Goal: Information Seeking & Learning: Learn about a topic

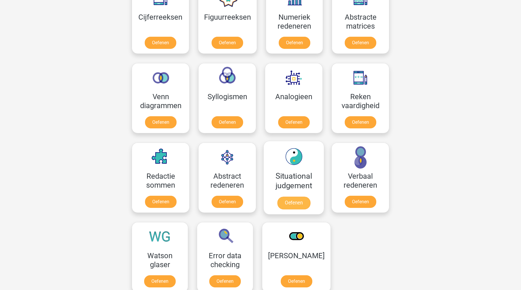
scroll to position [275, 0]
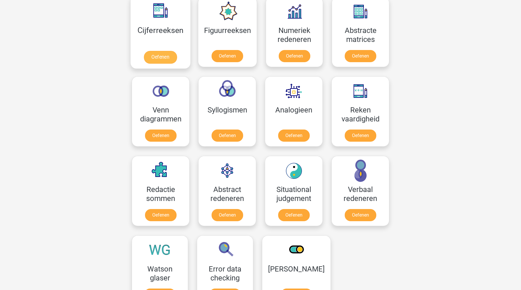
click at [157, 51] on link "Oefenen" at bounding box center [160, 57] width 33 height 13
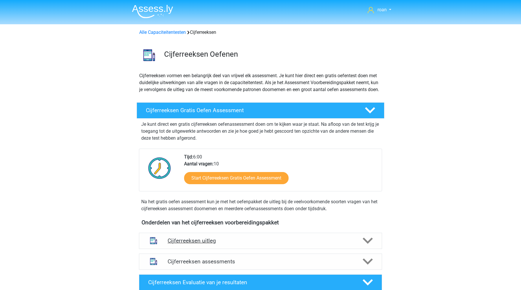
click at [216, 244] on h4 "Cijferreeksen uitleg" at bounding box center [261, 241] width 186 height 7
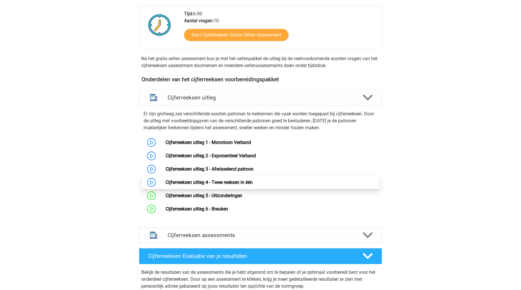
scroll to position [143, 0]
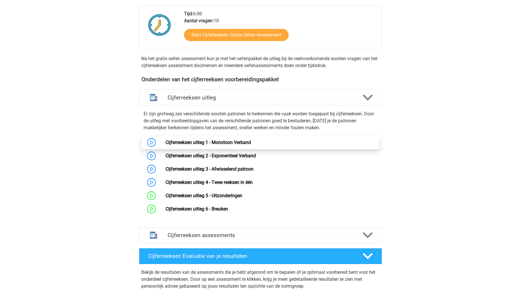
click at [166, 145] on link "Cijferreeksen uitleg 1 - Monotoon Verband" at bounding box center [208, 142] width 85 height 5
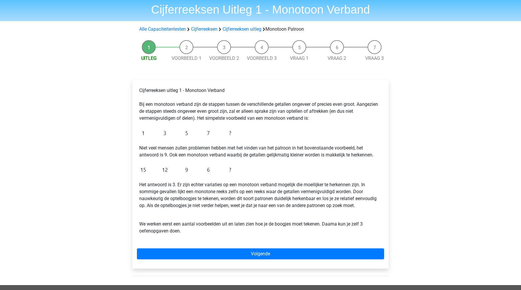
scroll to position [20, 0]
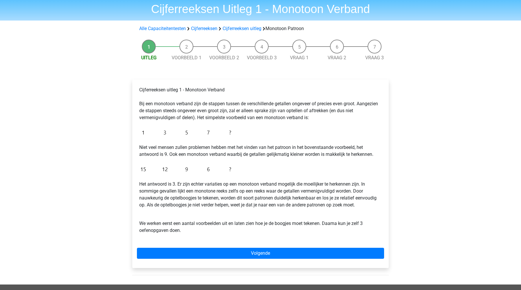
click at [267, 247] on div "Cijferreeksen uitleg 1 - Monotoon Verband Bij een monotoon verband zijn de stap…" at bounding box center [260, 174] width 256 height 189
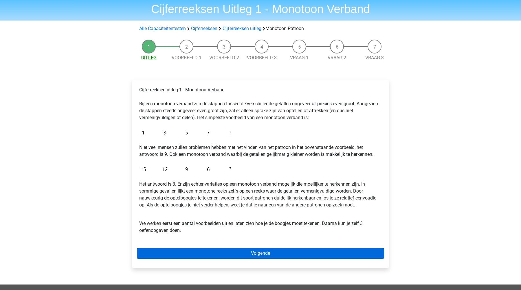
click at [263, 254] on link "Volgende" at bounding box center [260, 253] width 247 height 11
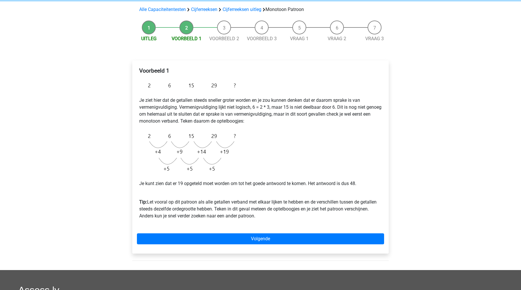
scroll to position [39, 0]
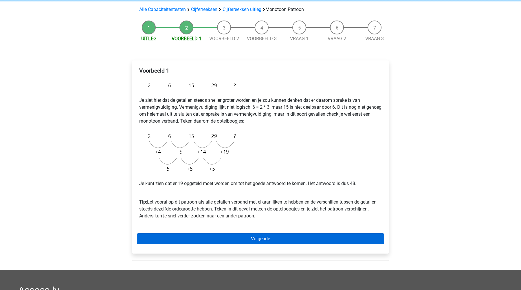
click at [290, 240] on link "Volgende" at bounding box center [260, 239] width 247 height 11
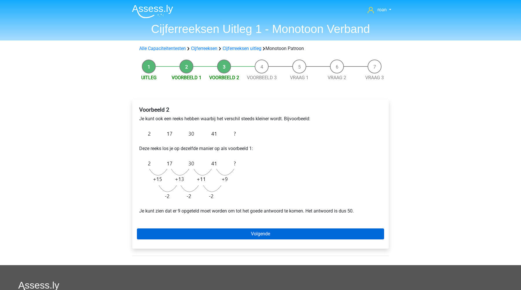
click at [287, 234] on link "Volgende" at bounding box center [260, 234] width 247 height 11
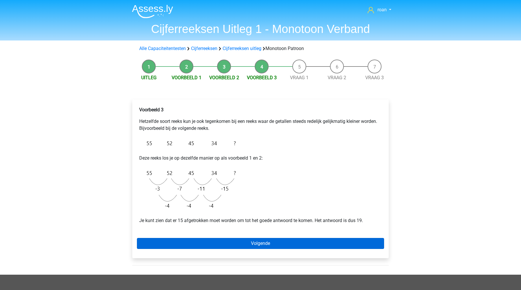
click at [282, 242] on link "Volgende" at bounding box center [260, 243] width 247 height 11
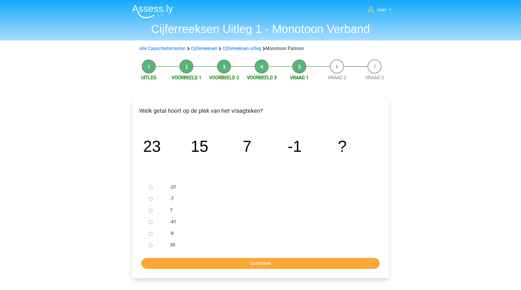
click at [151, 233] on input "-9" at bounding box center [151, 234] width 4 height 4
radio input "true"
click at [205, 270] on div "Welk getal hoort op de plek van het vraagteken? image/svg+xml 23 15 7 -1 ? -31" at bounding box center [260, 189] width 256 height 179
click at [211, 265] on input "Controleer" at bounding box center [260, 263] width 238 height 11
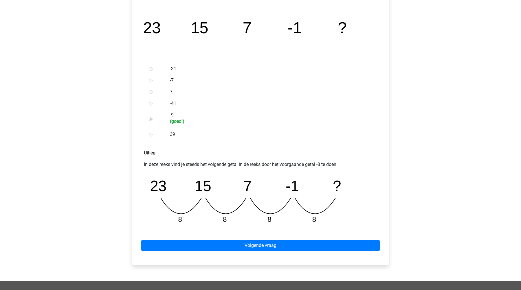
scroll to position [178, 0]
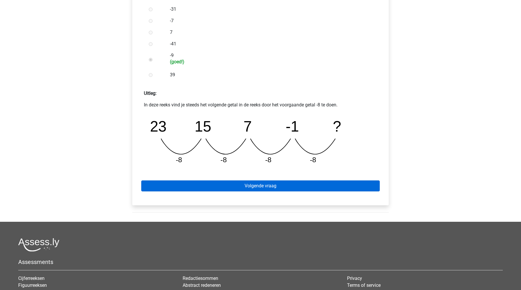
click at [206, 181] on link "Volgende vraag" at bounding box center [260, 186] width 238 height 11
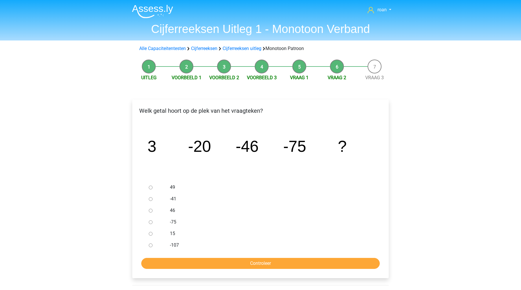
click at [150, 244] on input "-107" at bounding box center [151, 246] width 4 height 4
radio input "true"
click at [214, 263] on input "Controleer" at bounding box center [260, 263] width 238 height 11
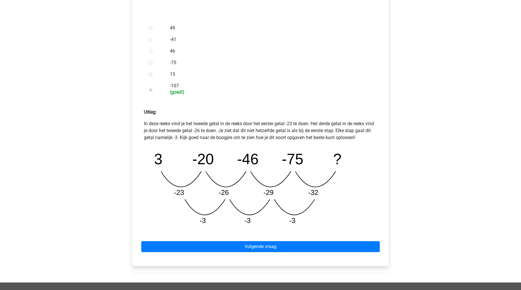
scroll to position [164, 0]
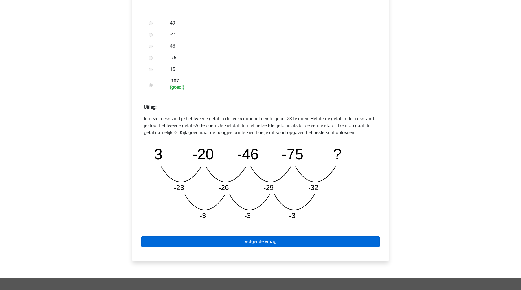
click at [288, 242] on link "Volgende vraag" at bounding box center [260, 241] width 238 height 11
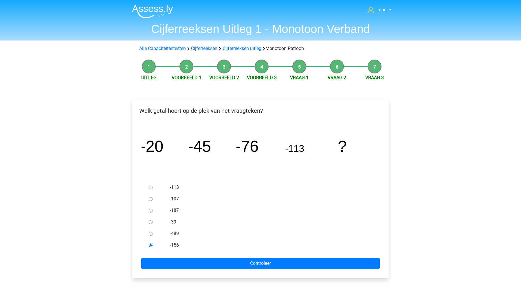
click at [149, 200] on input "-107" at bounding box center [151, 199] width 4 height 4
radio input "true"
click at [152, 188] on input "-113" at bounding box center [151, 188] width 4 height 4
radio input "true"
click at [156, 245] on div at bounding box center [155, 246] width 19 height 12
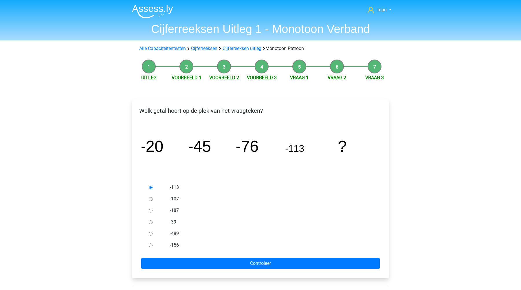
click at [148, 244] on div at bounding box center [155, 246] width 19 height 12
click at [152, 246] on input "-156" at bounding box center [151, 246] width 4 height 4
radio input "true"
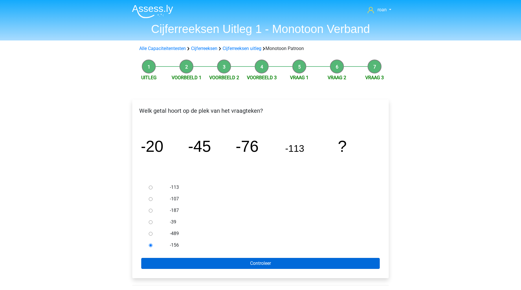
click at [169, 258] on input "Controleer" at bounding box center [260, 263] width 238 height 11
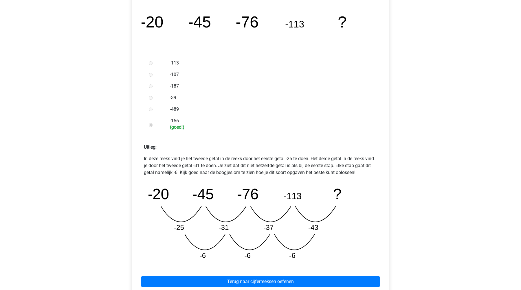
scroll to position [154, 0]
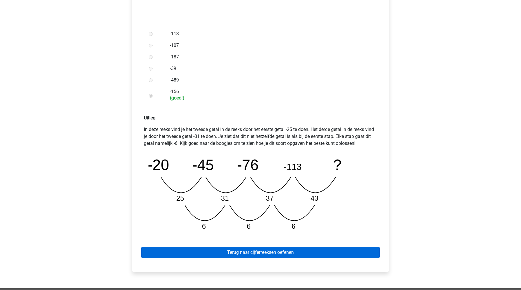
click at [338, 251] on link "Terug naar cijferreeksen oefenen" at bounding box center [260, 252] width 238 height 11
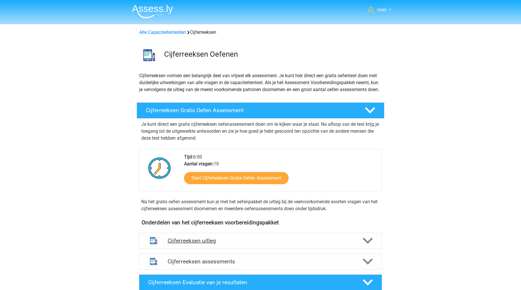
click at [226, 244] on h4 "Cijferreeksen uitleg" at bounding box center [261, 241] width 186 height 7
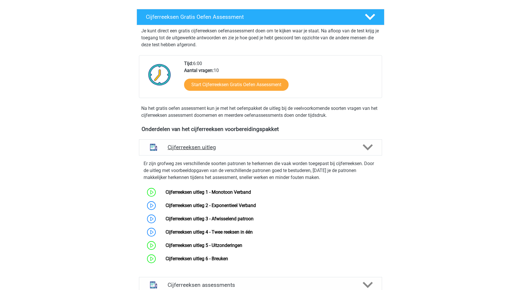
scroll to position [99, 0]
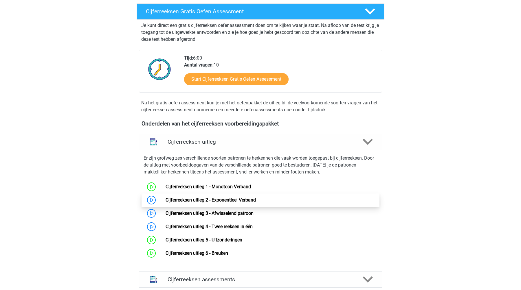
click at [218, 203] on link "Cijferreeksen uitleg 2 - Exponentieel Verband" at bounding box center [211, 199] width 90 height 5
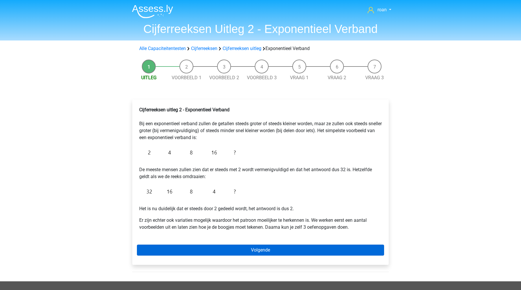
click at [243, 253] on link "Volgende" at bounding box center [260, 250] width 247 height 11
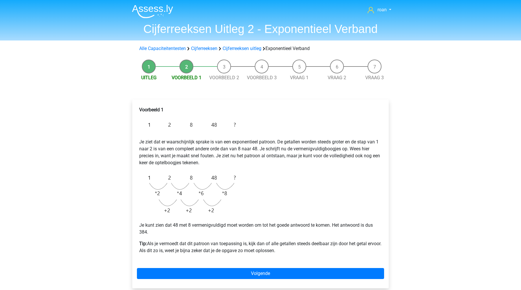
click at [150, 65] on li "Uitleg" at bounding box center [149, 71] width 38 height 22
click at [151, 81] on span "Uitleg" at bounding box center [149, 77] width 38 height 7
click at [151, 80] on link "Uitleg" at bounding box center [148, 77] width 15 height 5
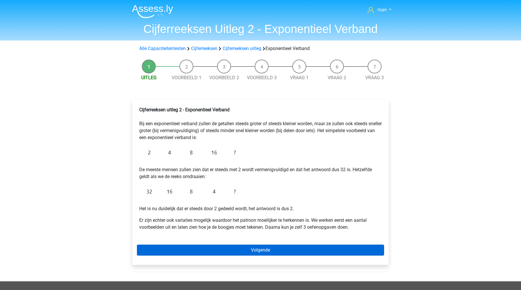
click at [204, 253] on link "Volgende" at bounding box center [260, 250] width 247 height 11
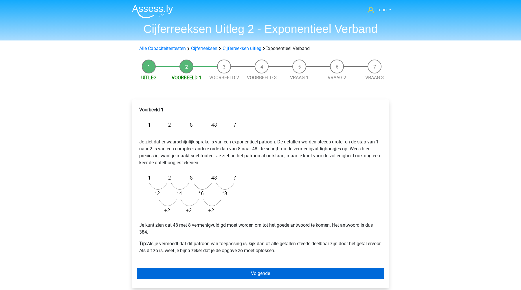
click at [284, 275] on link "Volgende" at bounding box center [260, 273] width 247 height 11
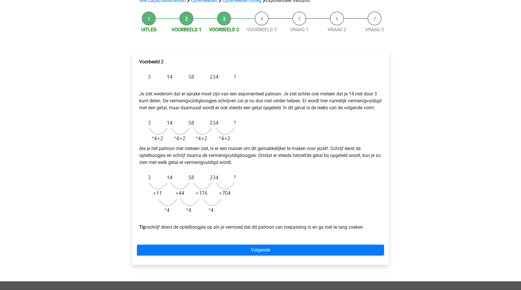
scroll to position [48, 0]
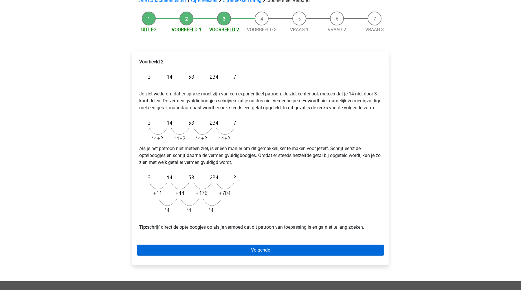
click at [225, 256] on link "Volgende" at bounding box center [260, 250] width 247 height 11
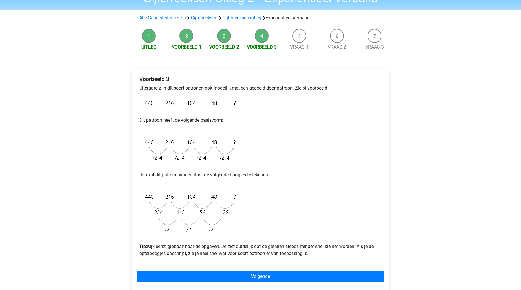
scroll to position [31, 0]
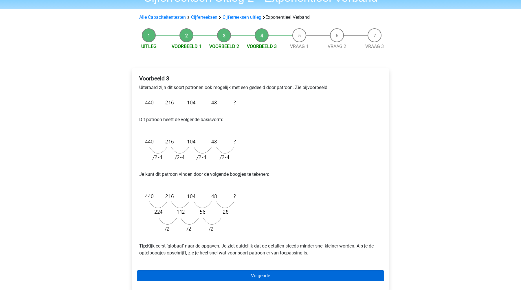
click at [253, 280] on link "Volgende" at bounding box center [260, 276] width 247 height 11
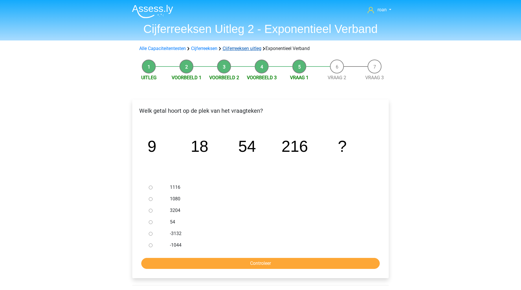
click at [237, 47] on link "Cijferreeksen uitleg" at bounding box center [242, 48] width 39 height 5
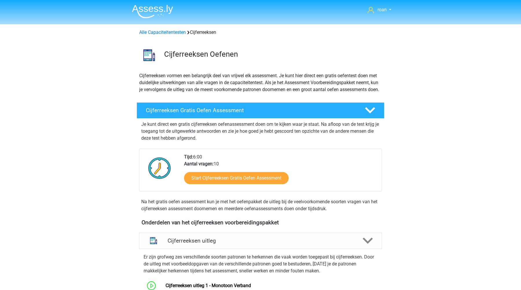
scroll to position [238, 0]
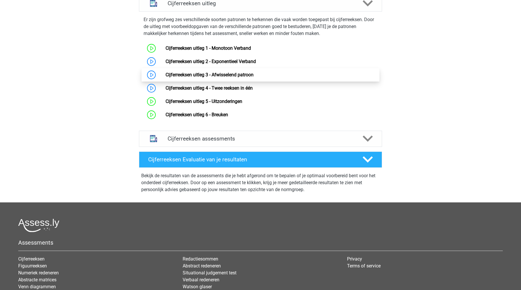
click at [205, 78] on link "Cijferreeksen uitleg 3 - Afwisselend patroon" at bounding box center [210, 74] width 88 height 5
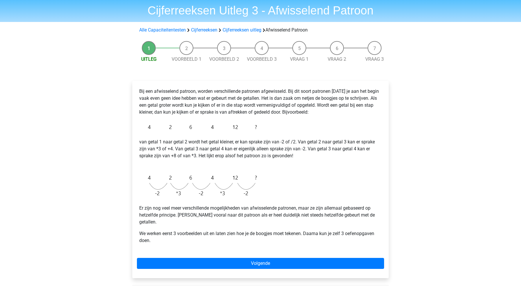
scroll to position [19, 0]
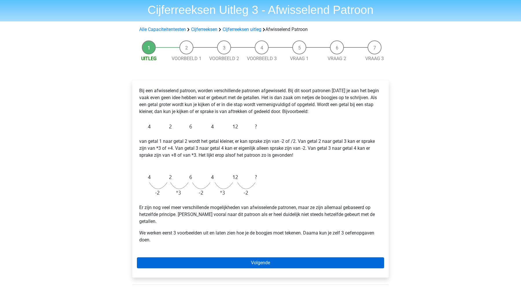
click at [284, 258] on link "Volgende" at bounding box center [260, 263] width 247 height 11
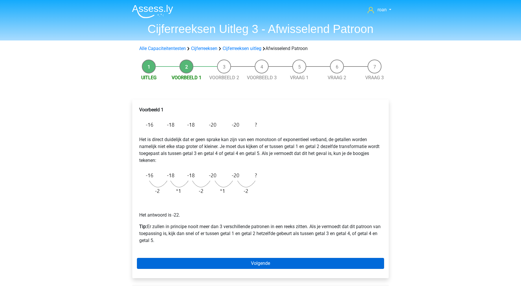
click at [253, 268] on link "Volgende" at bounding box center [260, 263] width 247 height 11
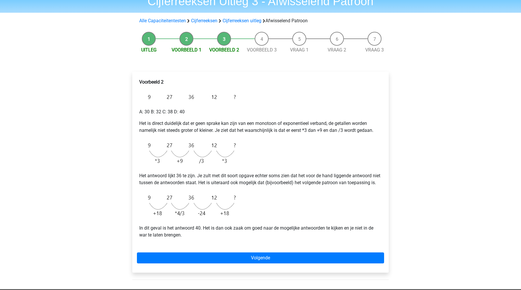
scroll to position [27, 0]
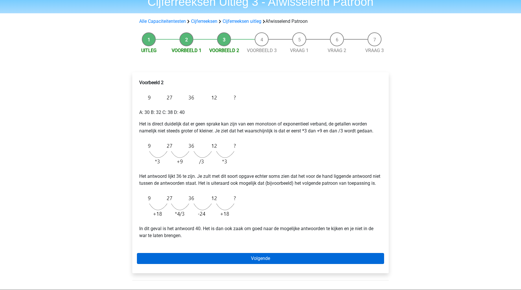
click at [262, 264] on link "Volgende" at bounding box center [260, 258] width 247 height 11
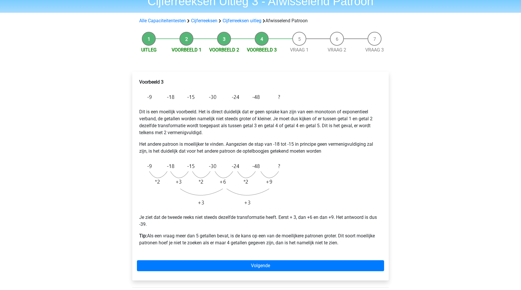
scroll to position [28, 0]
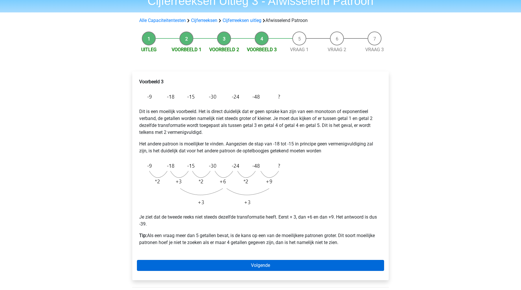
click at [240, 264] on link "Volgende" at bounding box center [260, 265] width 247 height 11
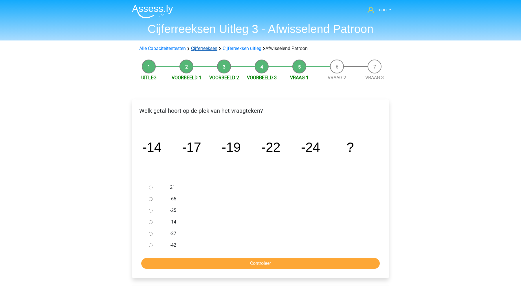
click at [208, 51] on link "Cijferreeksen" at bounding box center [204, 48] width 26 height 5
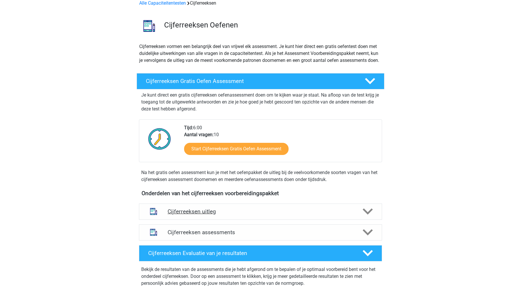
click at [210, 214] on div "Cijferreeksen uitleg" at bounding box center [260, 212] width 243 height 16
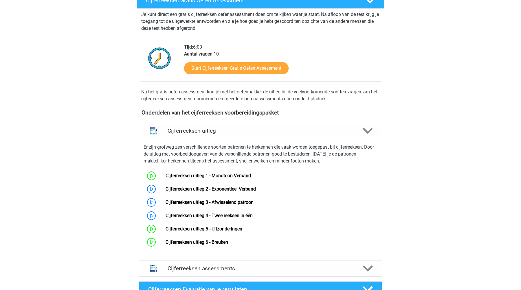
scroll to position [112, 0]
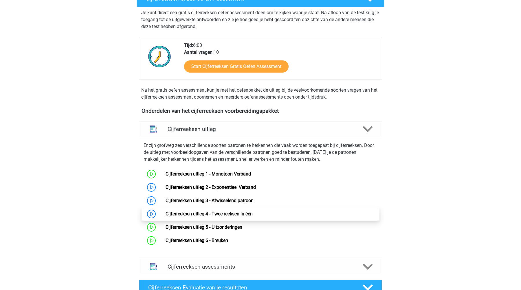
click at [209, 217] on link "Cijferreeksen uitleg 4 - Twee reeksen in één" at bounding box center [209, 213] width 87 height 5
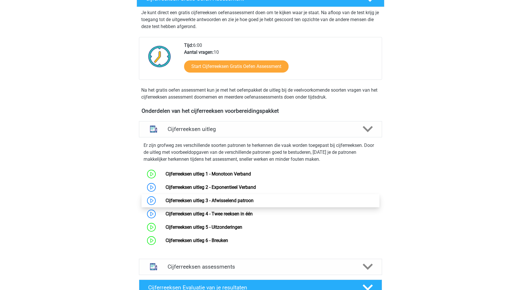
click at [210, 203] on link "Cijferreeksen uitleg 3 - Afwisselend patroon" at bounding box center [210, 200] width 88 height 5
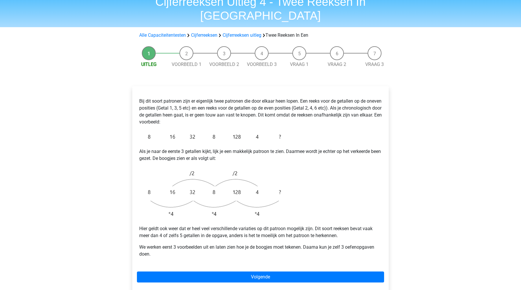
scroll to position [32, 0]
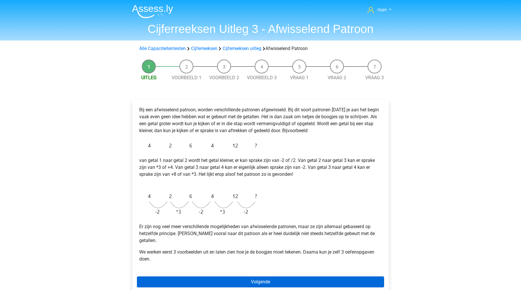
click at [237, 279] on link "Volgende" at bounding box center [260, 282] width 247 height 11
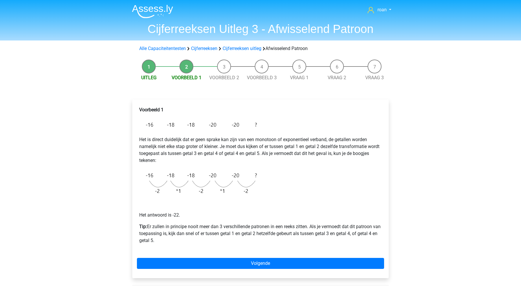
click at [234, 45] on div "Alle Capaciteitentesten Cijferreeksen Cijferreeksen uitleg Afwisselend Patroon" at bounding box center [260, 49] width 275 height 12
click at [243, 49] on link "Cijferreeksen uitleg" at bounding box center [242, 48] width 39 height 5
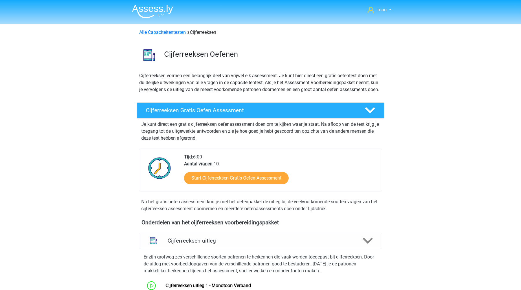
scroll to position [238, 0]
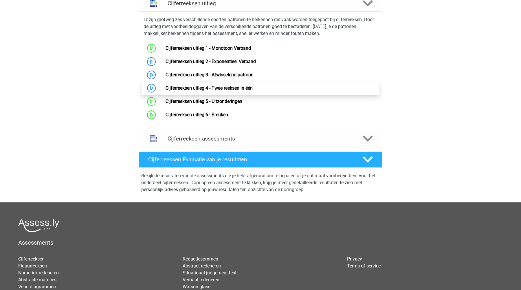
click at [199, 91] on link "Cijferreeksen uitleg 4 - Twee reeksen in één" at bounding box center [209, 87] width 87 height 5
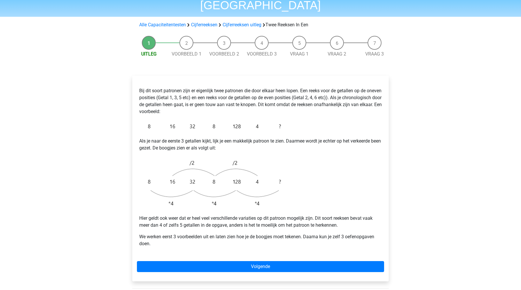
scroll to position [38, 0]
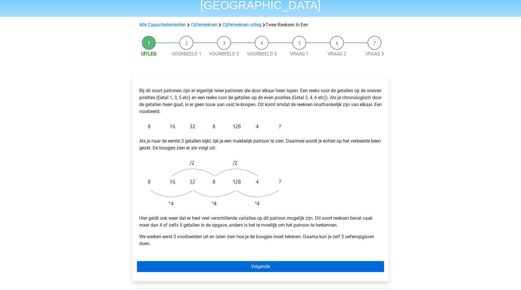
click at [262, 261] on link "Volgende" at bounding box center [260, 266] width 247 height 11
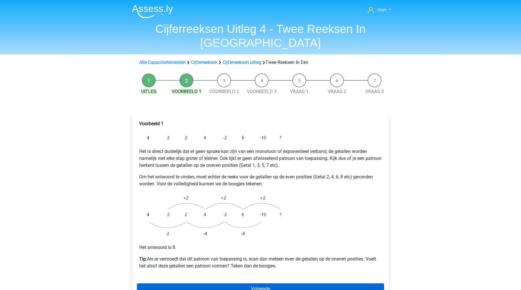
click at [200, 284] on link "Volgende" at bounding box center [260, 289] width 247 height 11
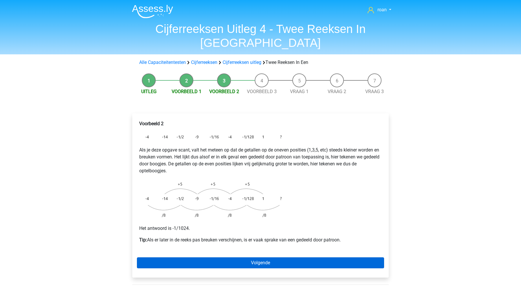
click at [213, 258] on link "Volgende" at bounding box center [260, 263] width 247 height 11
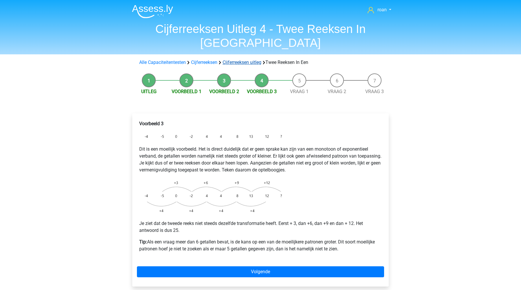
click at [247, 60] on link "Cijferreeksen uitleg" at bounding box center [242, 62] width 39 height 5
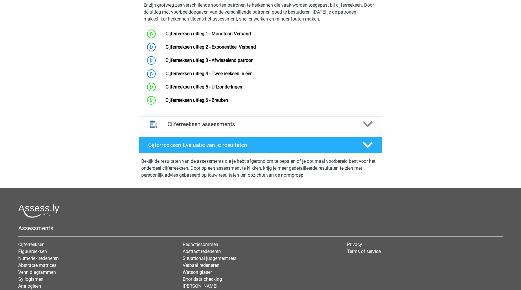
scroll to position [252, 0]
click at [209, 90] on link "Cijferreeksen uitleg 5 - Uitzonderingen" at bounding box center [204, 86] width 77 height 5
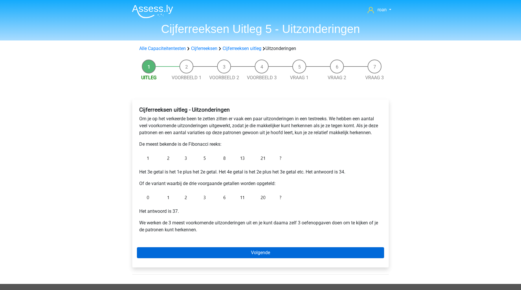
click at [260, 251] on link "Volgende" at bounding box center [260, 252] width 247 height 11
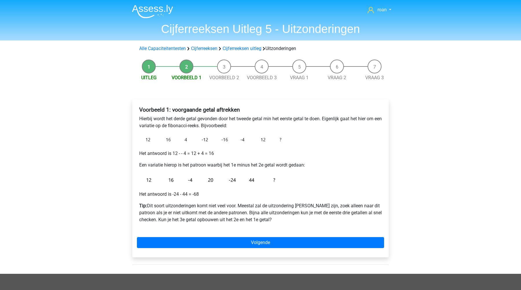
click at [177, 231] on div "Voorbeeld 1: voorgaande getal aftrekken Hierbij wordt het derde getal gevonden …" at bounding box center [260, 179] width 256 height 158
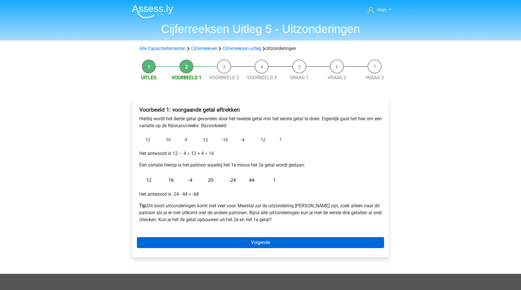
click at [180, 240] on link "Volgende" at bounding box center [260, 242] width 247 height 11
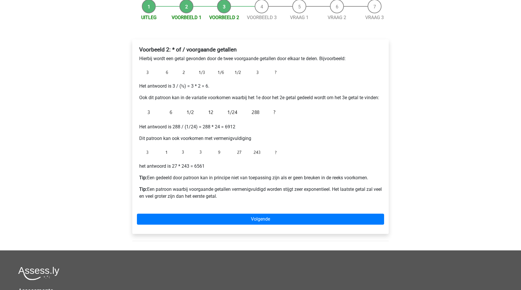
scroll to position [150, 0]
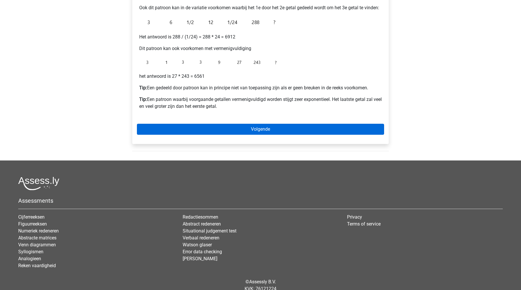
click at [193, 130] on link "Volgende" at bounding box center [260, 129] width 247 height 11
